Goal: Task Accomplishment & Management: Use online tool/utility

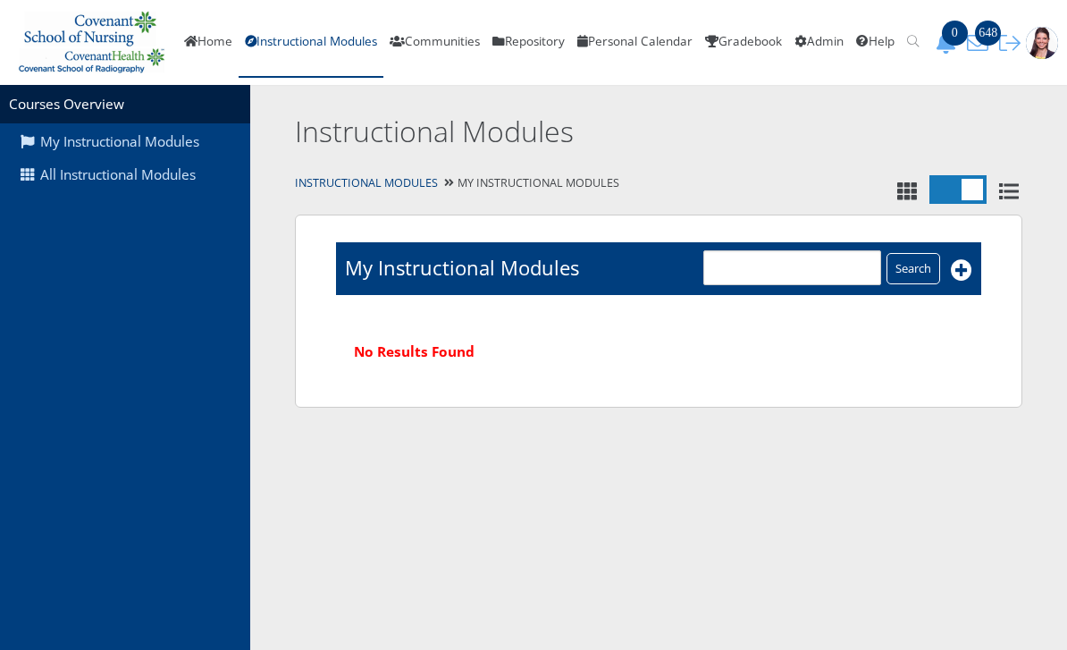
click at [127, 176] on link "All Instructional Modules" at bounding box center [125, 175] width 250 height 34
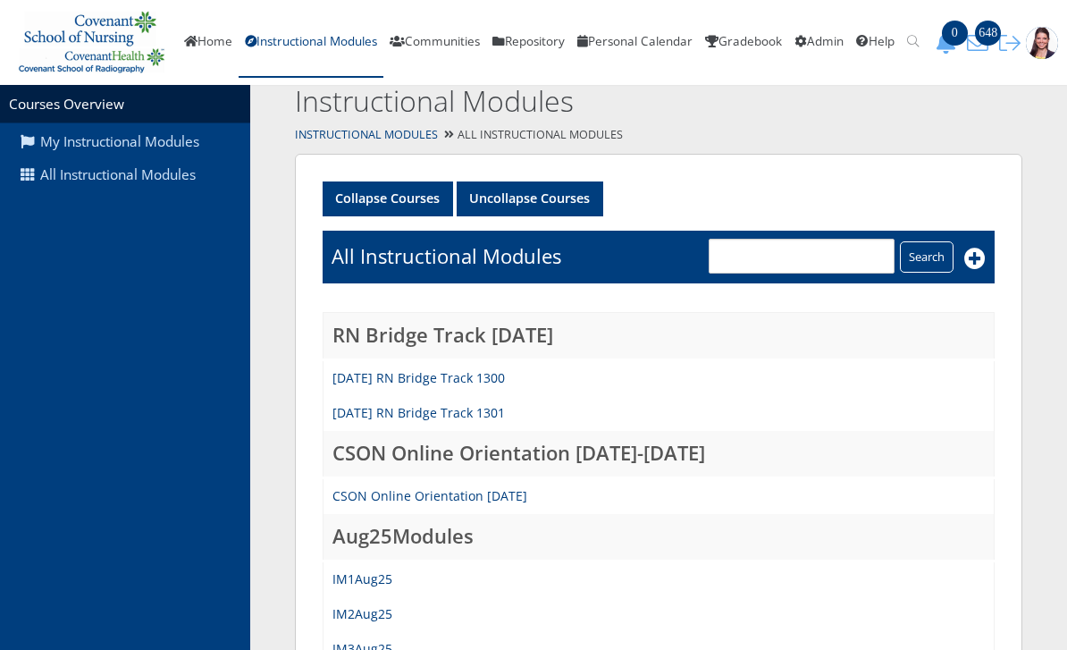
scroll to position [135, 0]
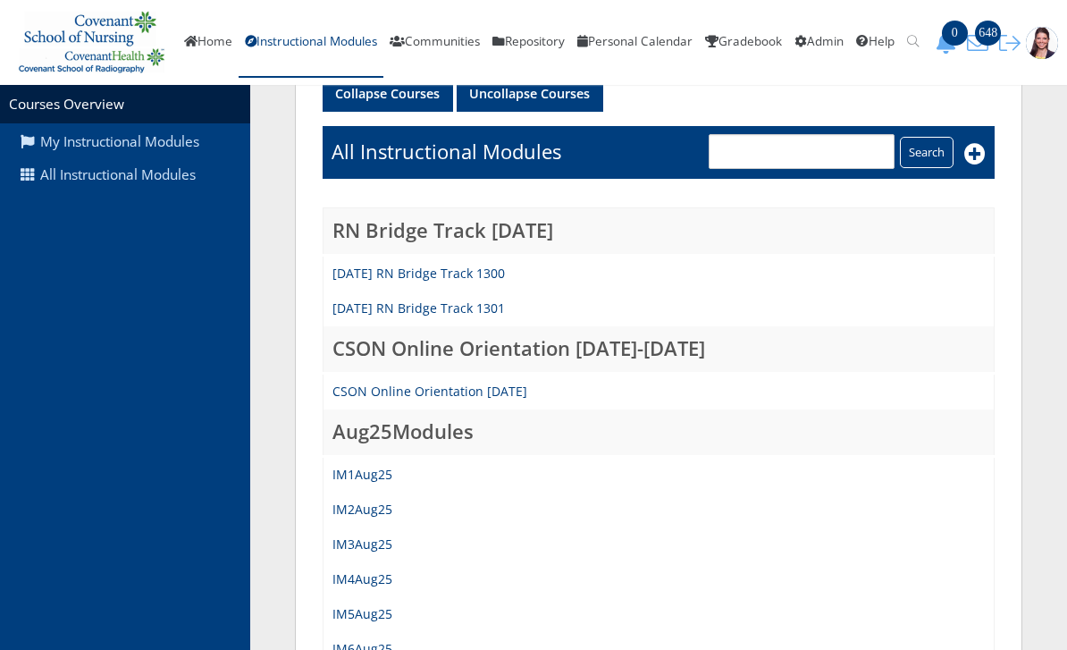
click at [347, 467] on link "IM1Aug25" at bounding box center [362, 474] width 60 height 17
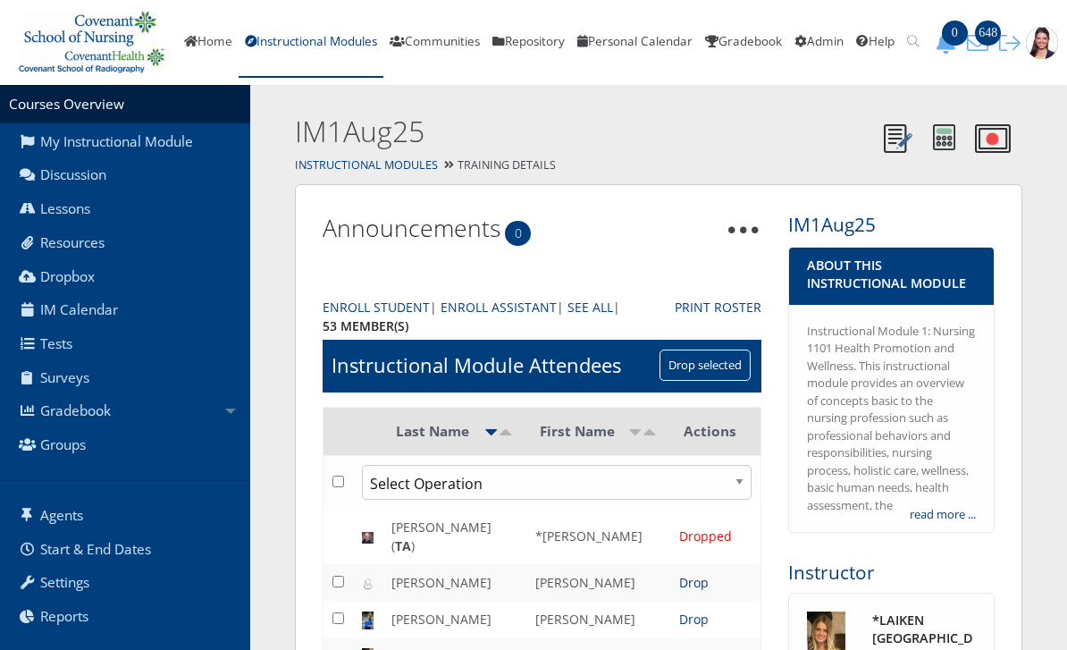
click at [105, 402] on link "Gradebook" at bounding box center [125, 411] width 250 height 34
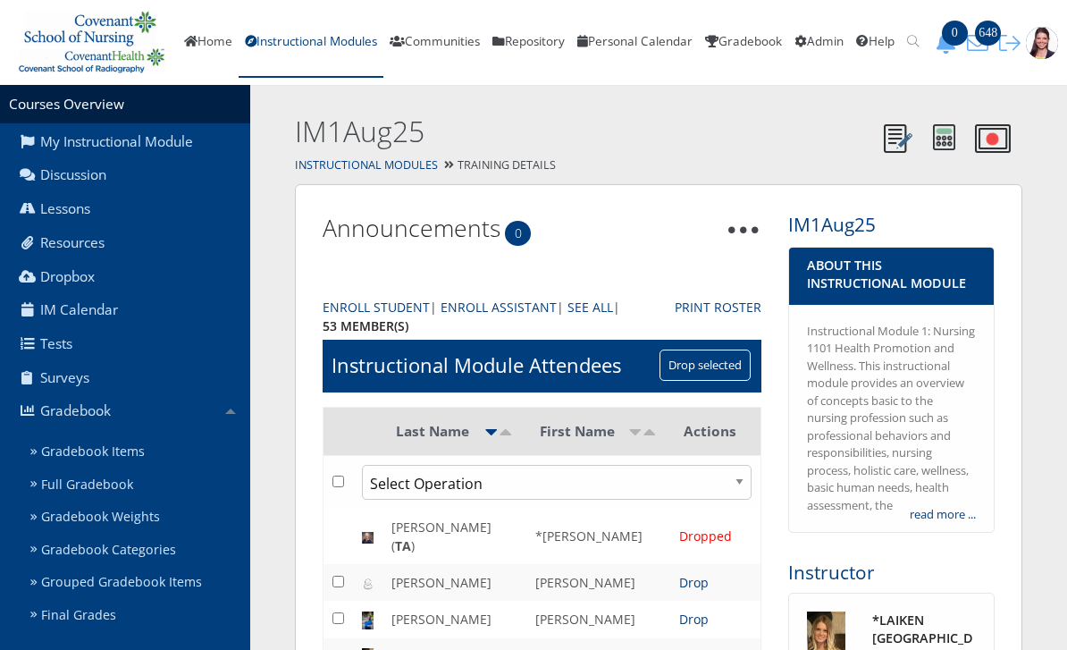
click at [125, 444] on link "Gradebook Items" at bounding box center [136, 451] width 227 height 33
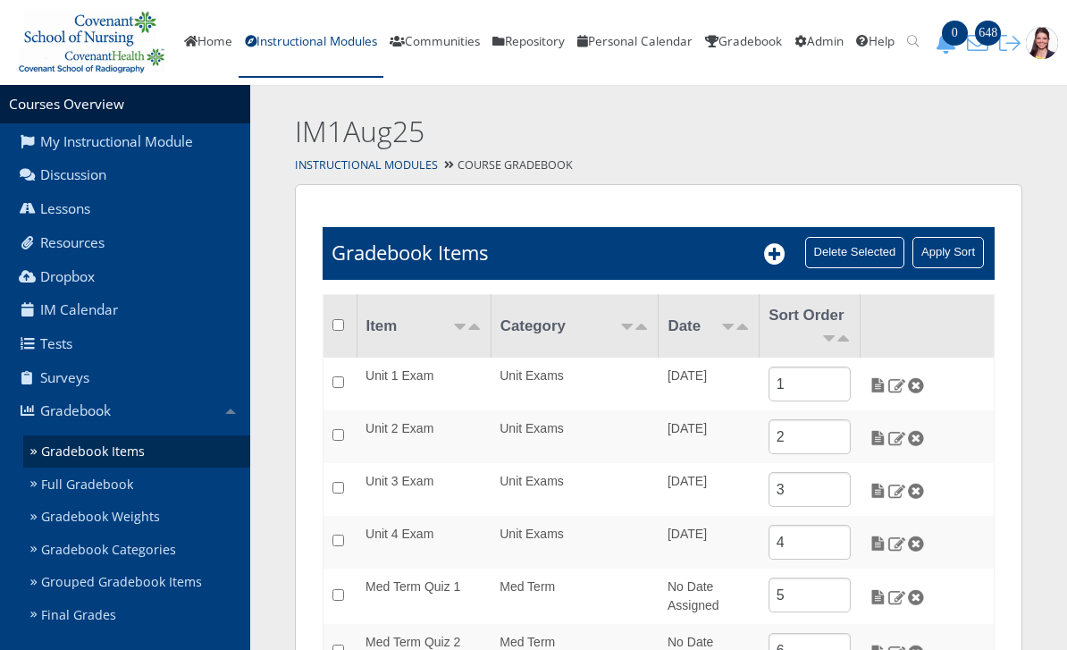
click at [873, 489] on img at bounding box center [878, 491] width 19 height 16
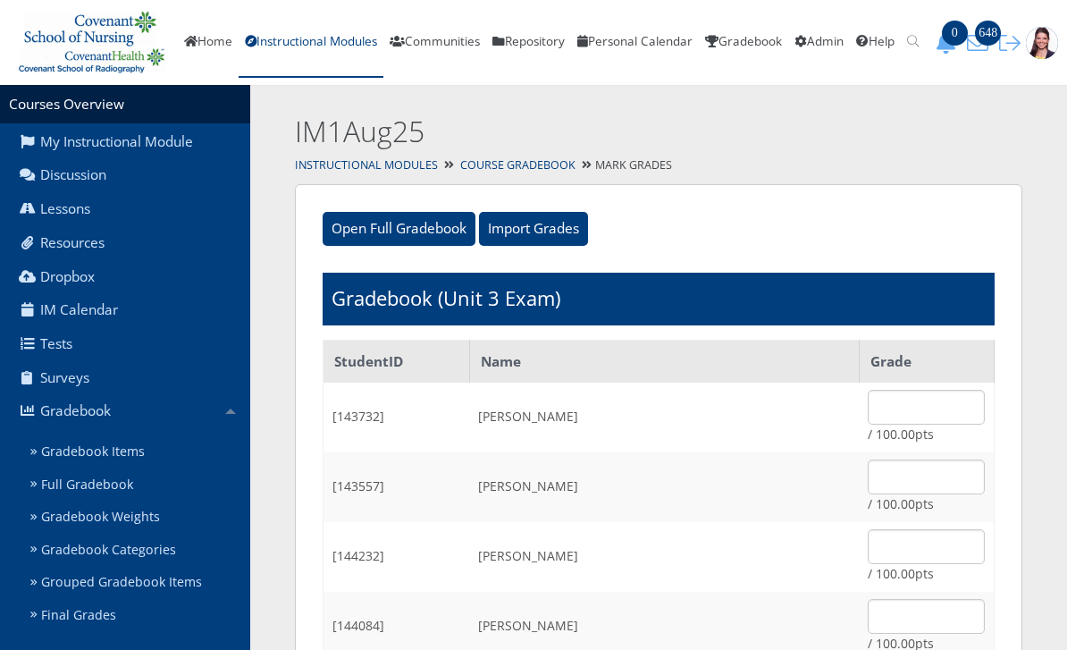
click at [537, 220] on input "Import Grades" at bounding box center [533, 229] width 109 height 34
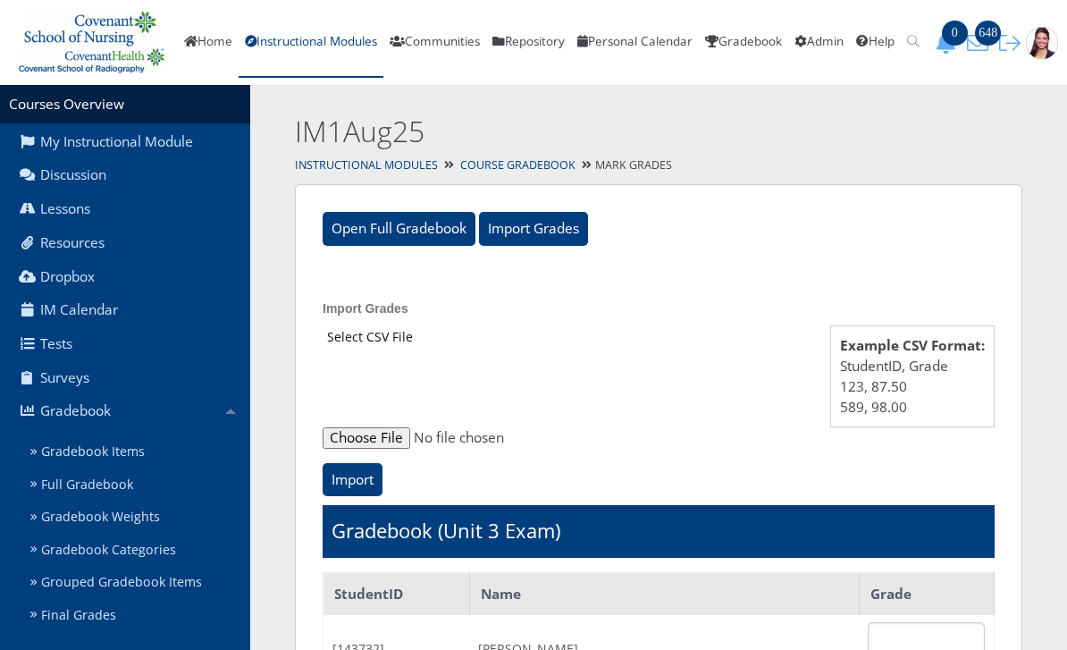
click at [380, 427] on input "file" at bounding box center [659, 437] width 672 height 21
click at [366, 435] on input "file" at bounding box center [659, 437] width 672 height 21
type input "C:\fakepath\ET_Results_IM1Aug25E3 2.csv"
click at [349, 475] on input "Import" at bounding box center [353, 480] width 60 height 34
click at [357, 478] on input "Import" at bounding box center [353, 480] width 60 height 34
